Goal: Navigation & Orientation: Find specific page/section

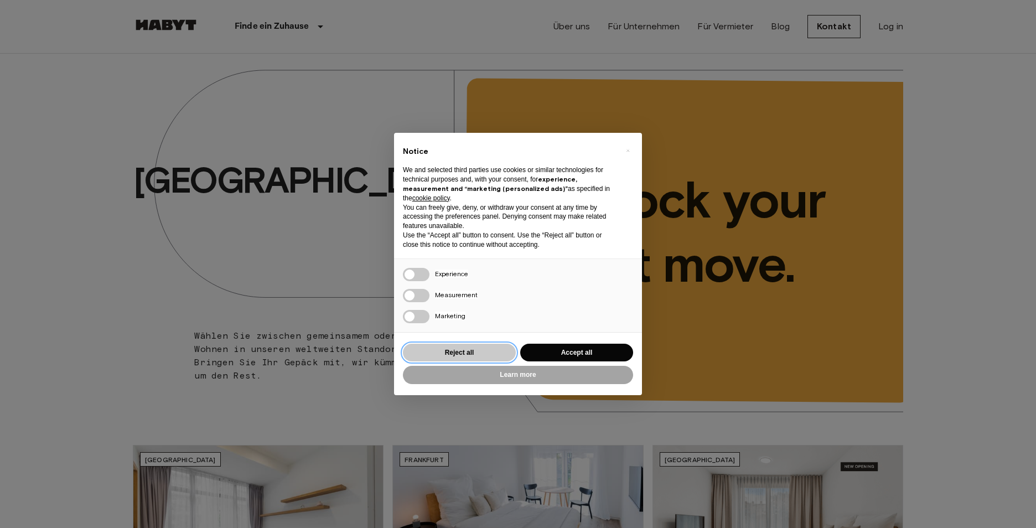
click at [478, 351] on button "Reject all" at bounding box center [459, 353] width 113 height 18
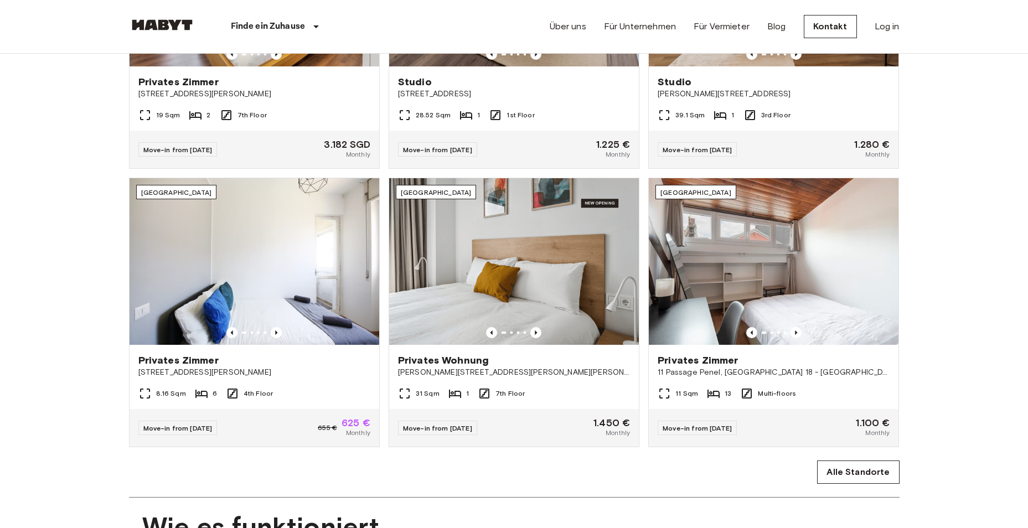
scroll to position [553, 0]
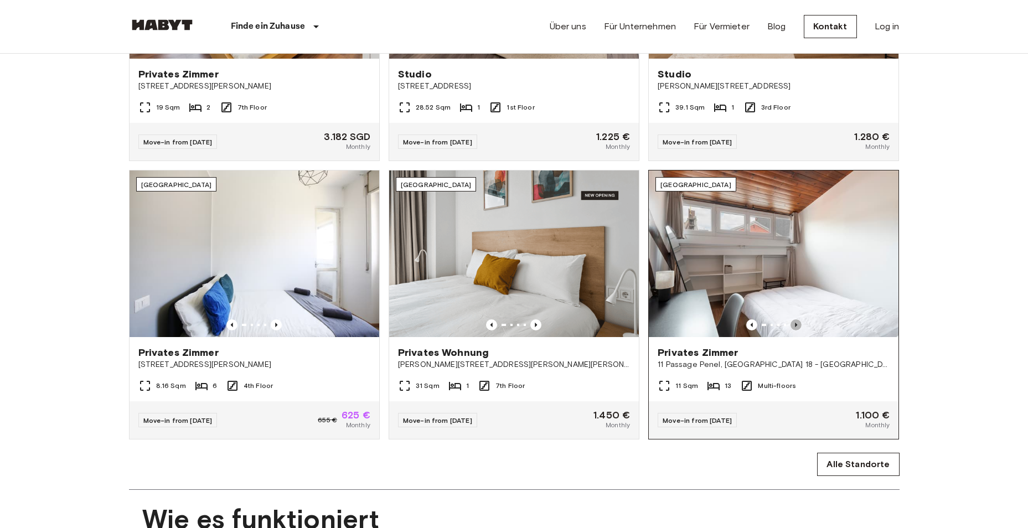
click at [793, 330] on icon "Previous image" at bounding box center [795, 324] width 11 height 11
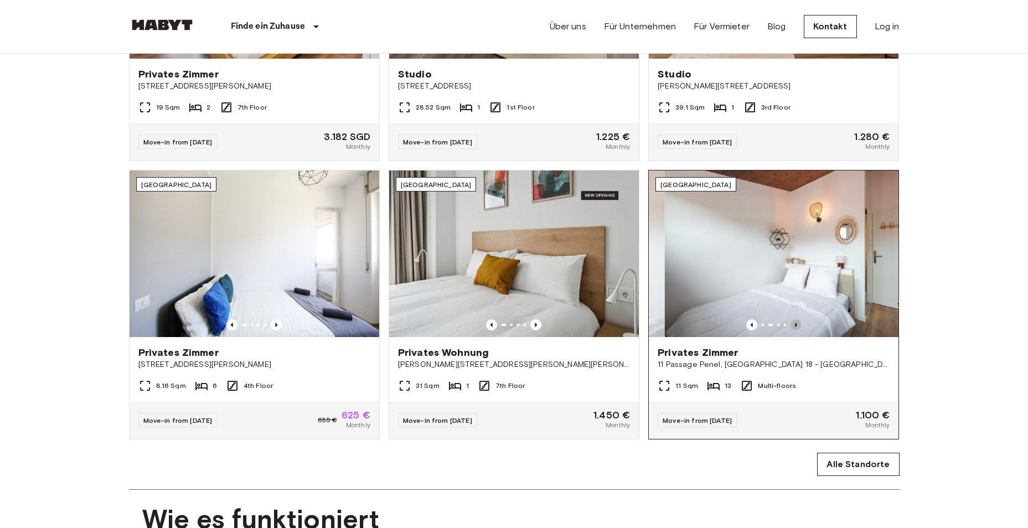
click at [793, 330] on icon "Previous image" at bounding box center [795, 324] width 11 height 11
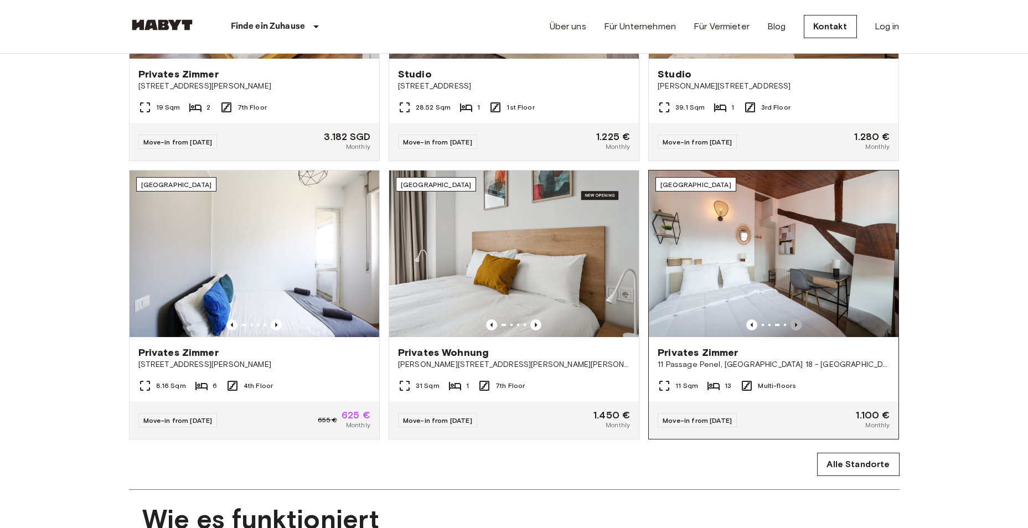
click at [793, 330] on icon "Previous image" at bounding box center [795, 324] width 11 height 11
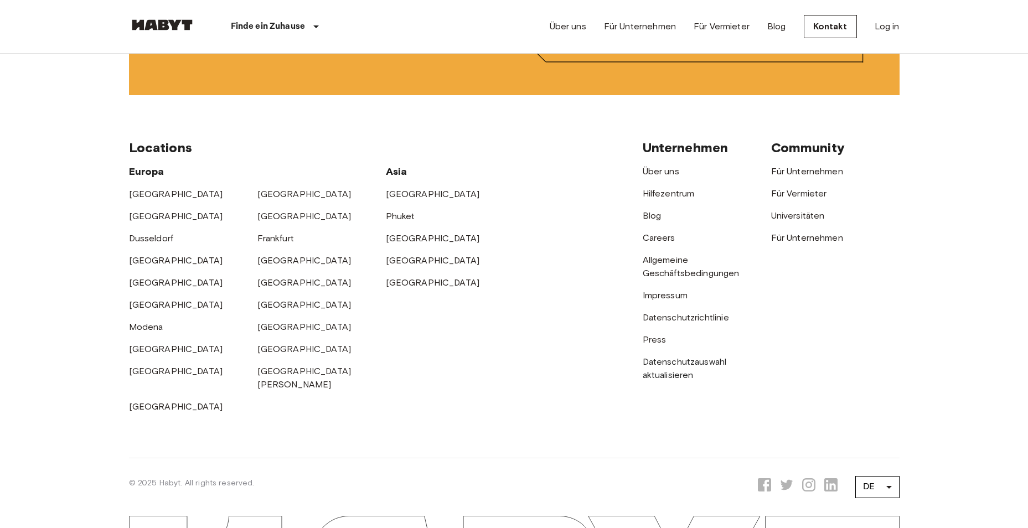
scroll to position [2854, 0]
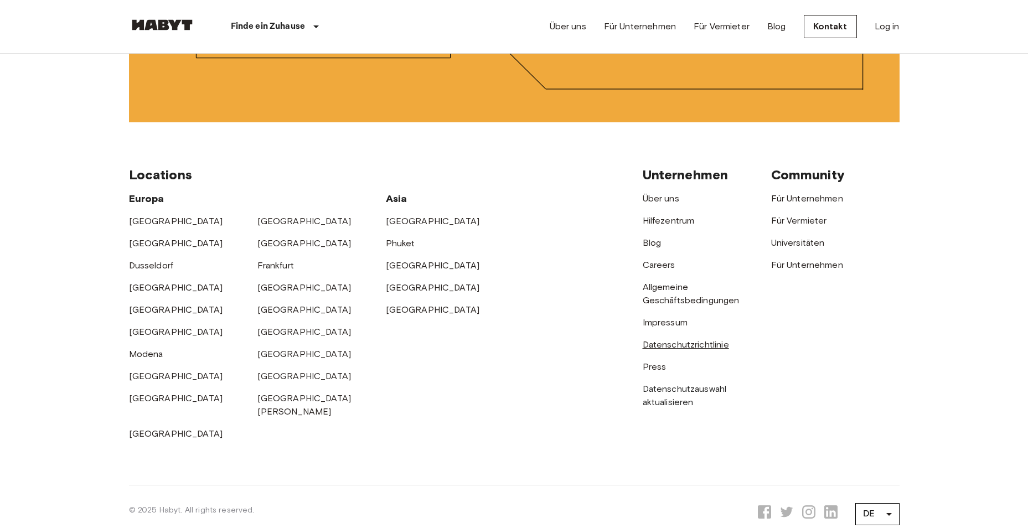
click at [670, 350] on link "Datenschutzrichtlinie" at bounding box center [685, 344] width 86 height 11
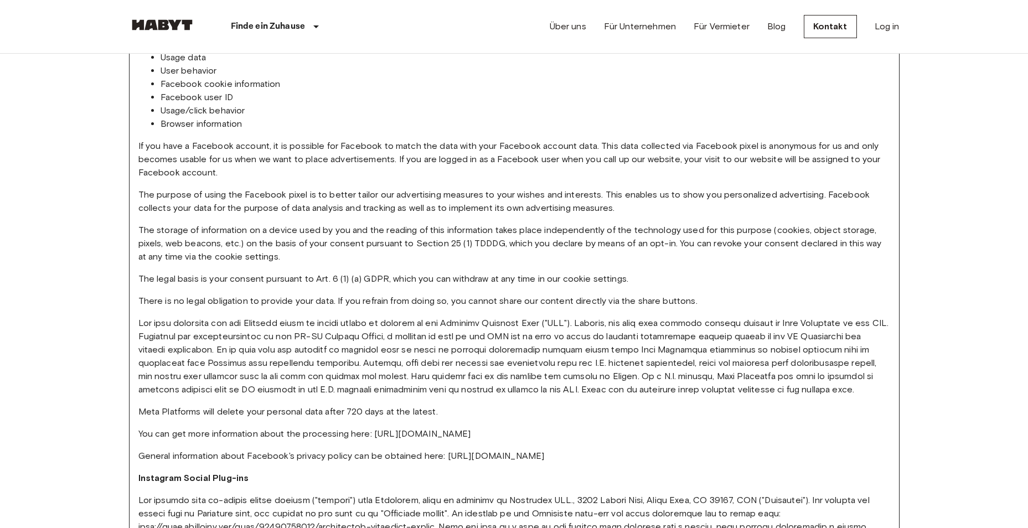
scroll to position [4150, 0]
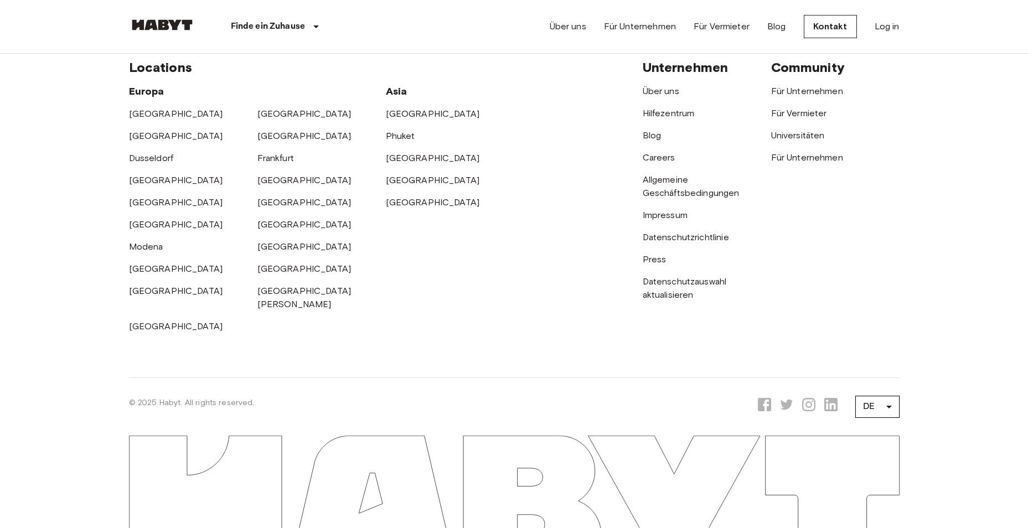
scroll to position [2854, 0]
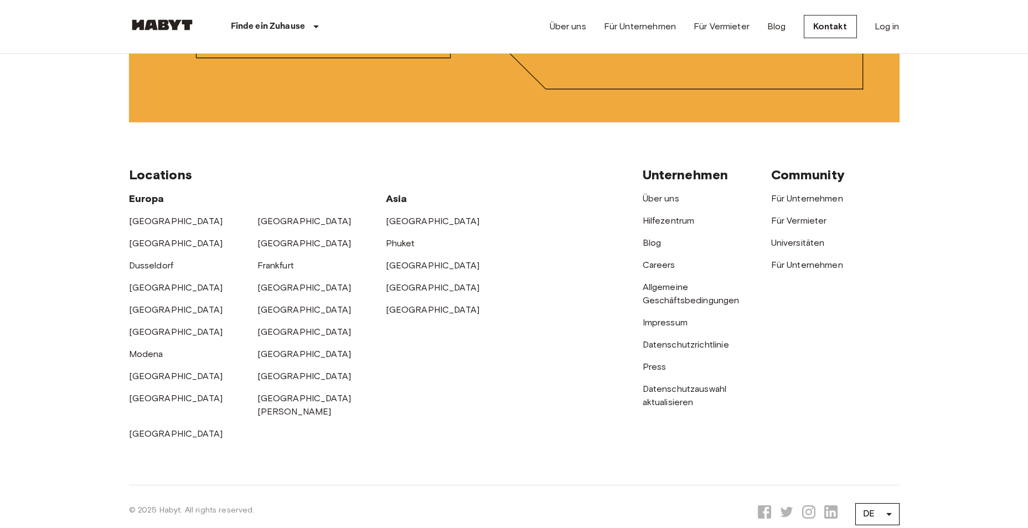
click at [659, 406] on link "Datenschutzauswahl aktualisieren" at bounding box center [684, 395] width 84 height 24
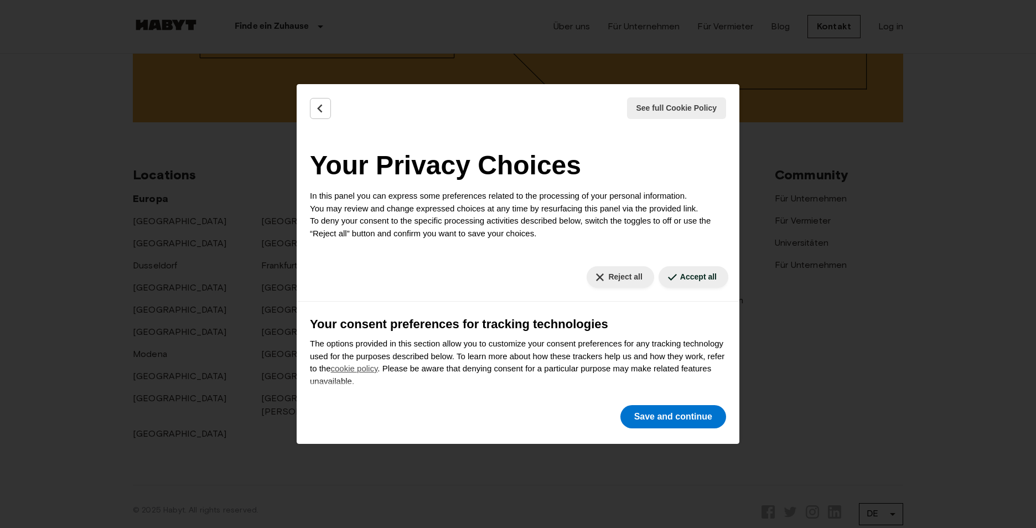
click at [804, 182] on div "See full Cookie Policy Cookie Policy Your Privacy Choices In this panel you can…" at bounding box center [518, 264] width 1036 height 528
click at [614, 279] on button "Reject all" at bounding box center [620, 277] width 67 height 22
click at [597, 282] on button "Reject all" at bounding box center [620, 277] width 67 height 22
click at [673, 420] on button "Save and continue" at bounding box center [673, 416] width 106 height 23
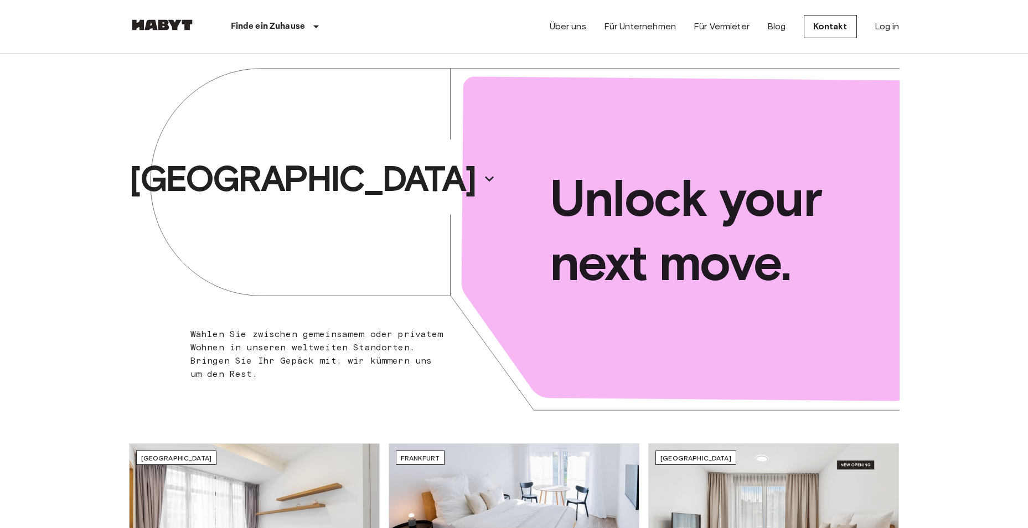
scroll to position [0, 0]
